Goal: Task Accomplishment & Management: Manage account settings

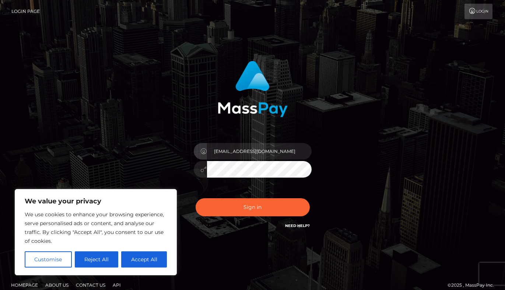
type input "[EMAIL_ADDRESS][DOMAIN_NAME]"
click at [196, 198] on button "Sign in" at bounding box center [253, 207] width 114 height 18
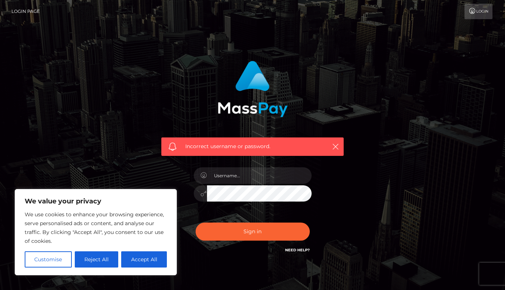
click at [291, 250] on link "Need Help?" at bounding box center [297, 249] width 25 height 5
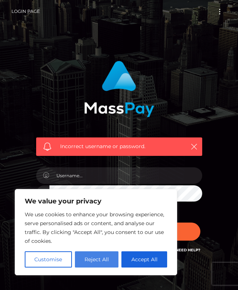
click at [100, 258] on button "Reject All" at bounding box center [97, 259] width 44 height 16
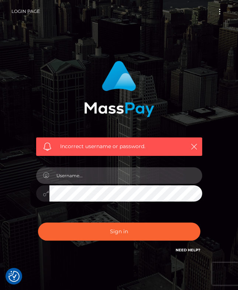
click at [90, 180] on input "text" at bounding box center [125, 175] width 152 height 17
type input "[EMAIL_ADDRESS][DOMAIN_NAME]"
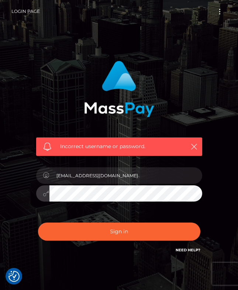
click at [38, 222] on button "Sign in" at bounding box center [119, 231] width 162 height 18
